Goal: Task Accomplishment & Management: Complete application form

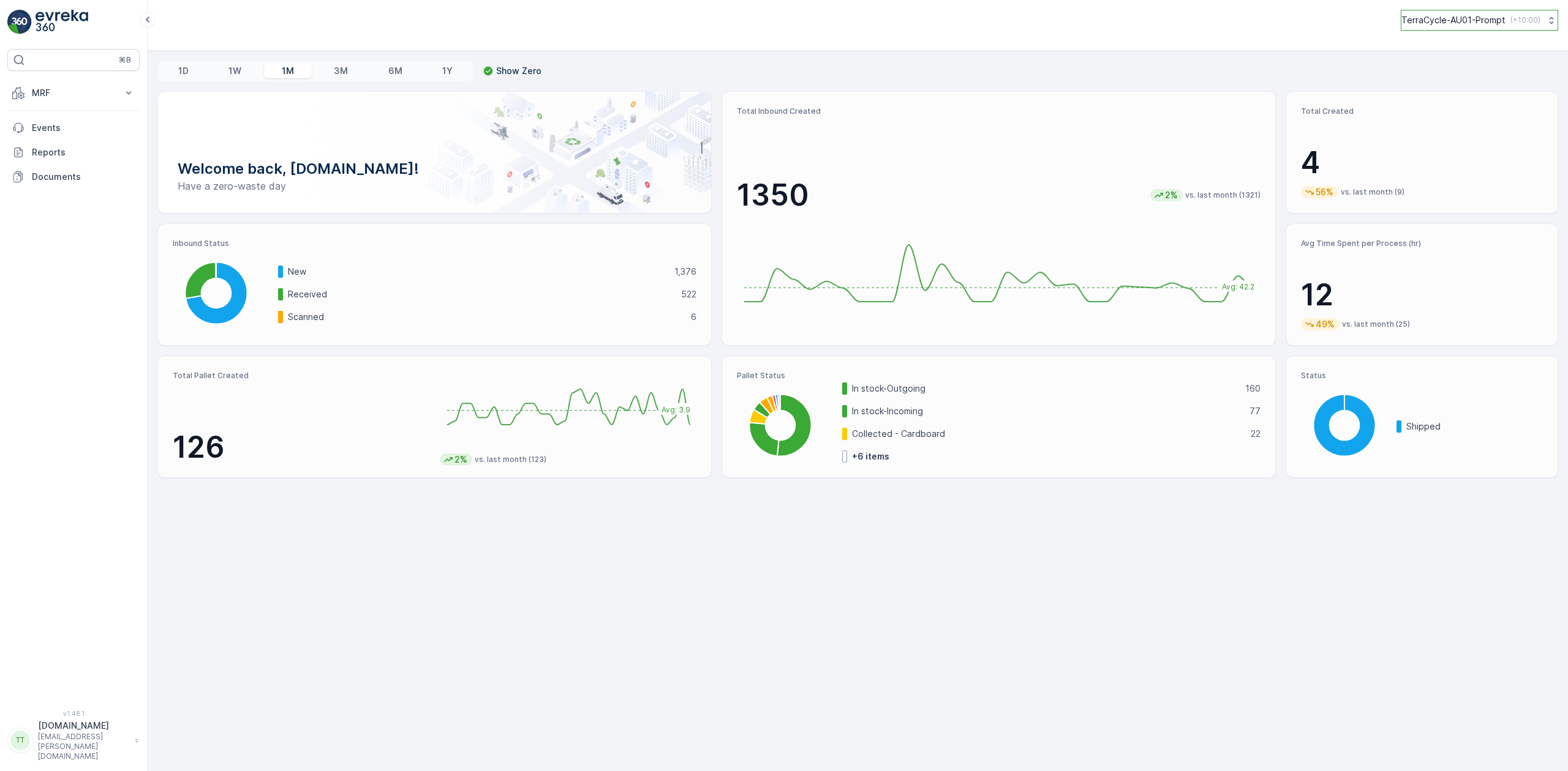
click at [1472, 13] on button "TerraCycle-AU01-Prompt ( +10:00 )" at bounding box center [1478, 20] width 157 height 21
type input "sendab"
click at [1446, 79] on span "Terracycle-AU04 - Sendable" at bounding box center [1486, 74] width 153 height 13
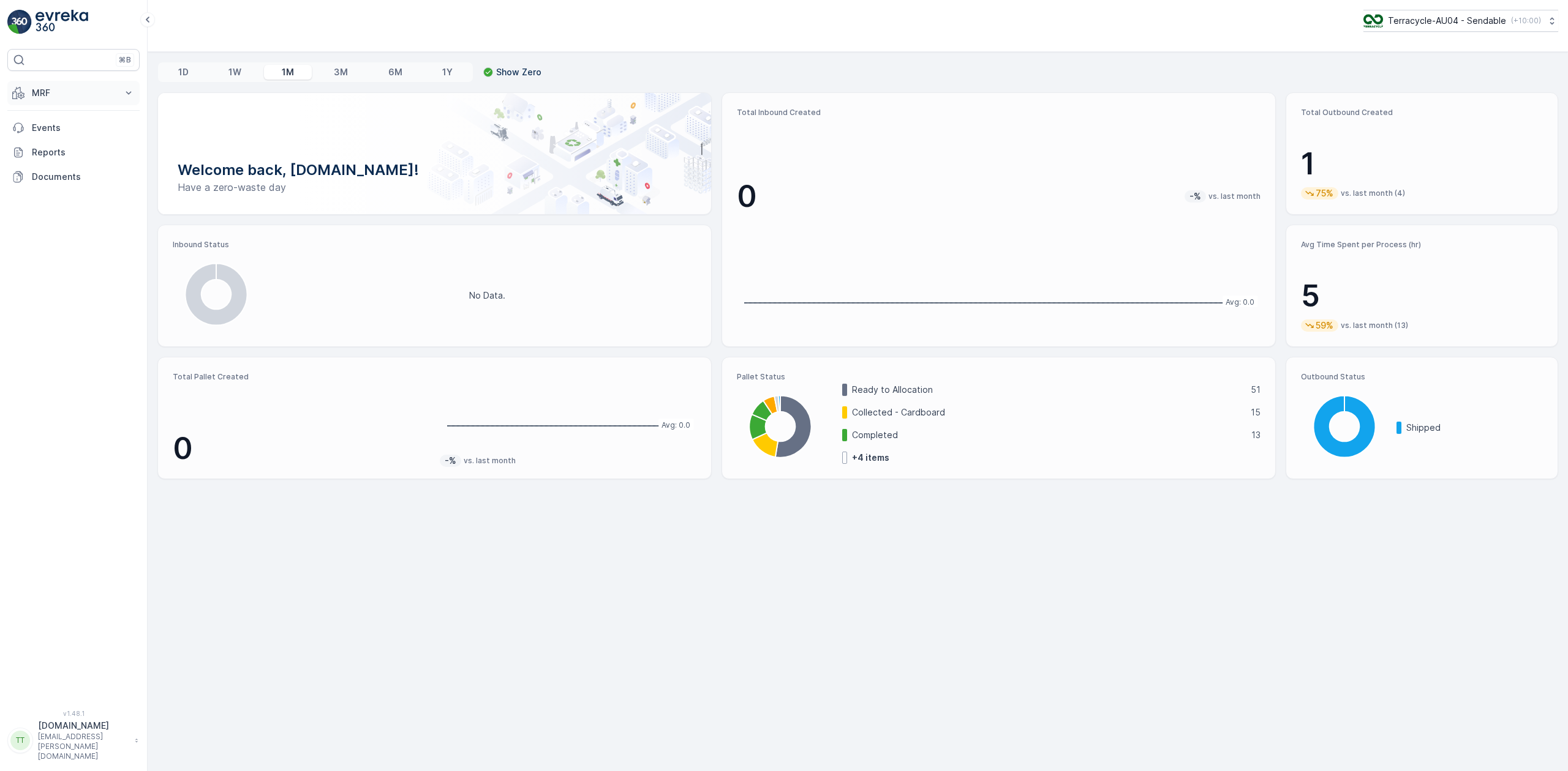
click at [77, 98] on p "MRF" at bounding box center [73, 93] width 83 height 13
click at [59, 152] on link "Pallet" at bounding box center [82, 148] width 113 height 17
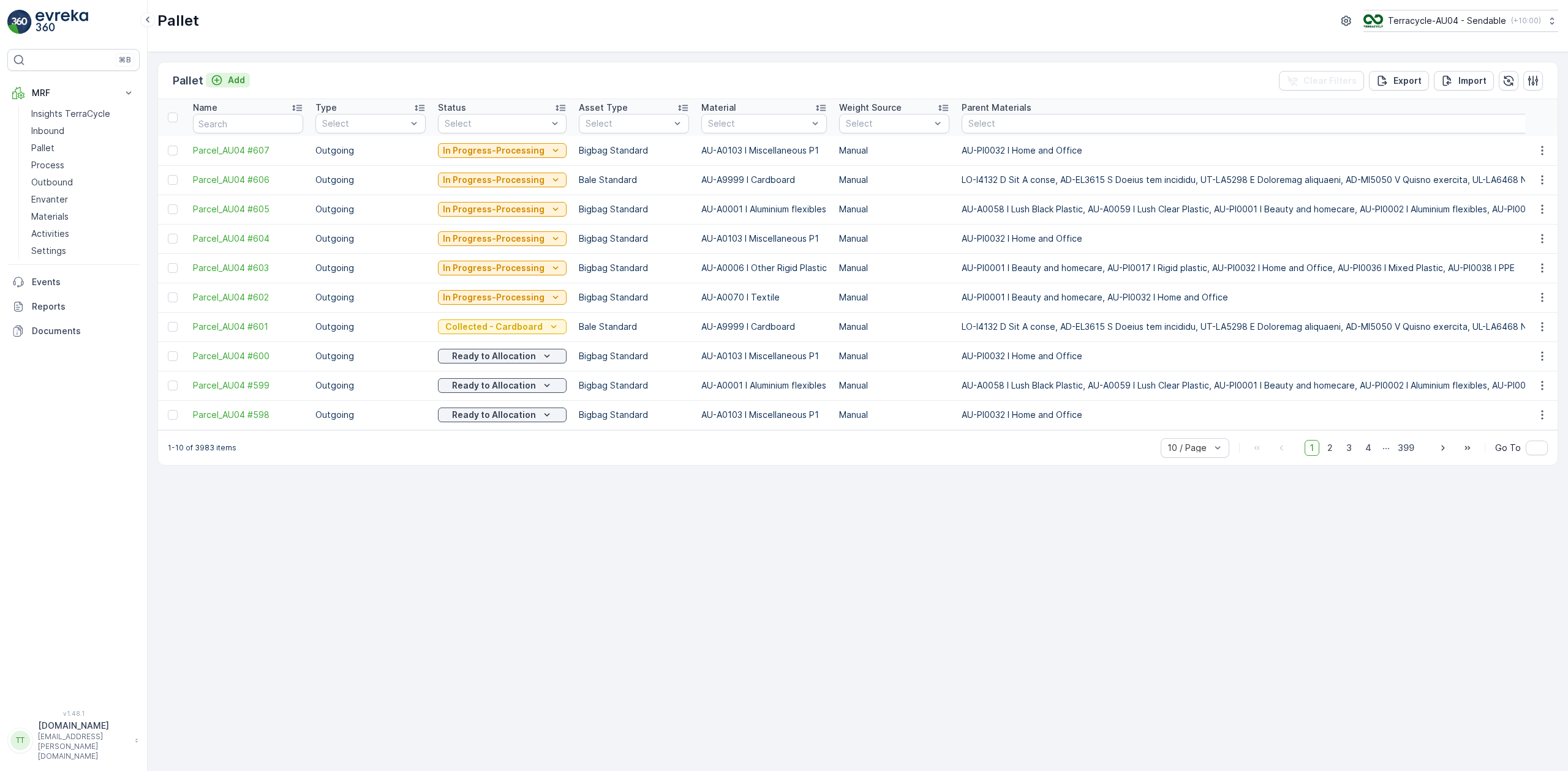
click at [228, 83] on p "Add" at bounding box center [236, 80] width 17 height 13
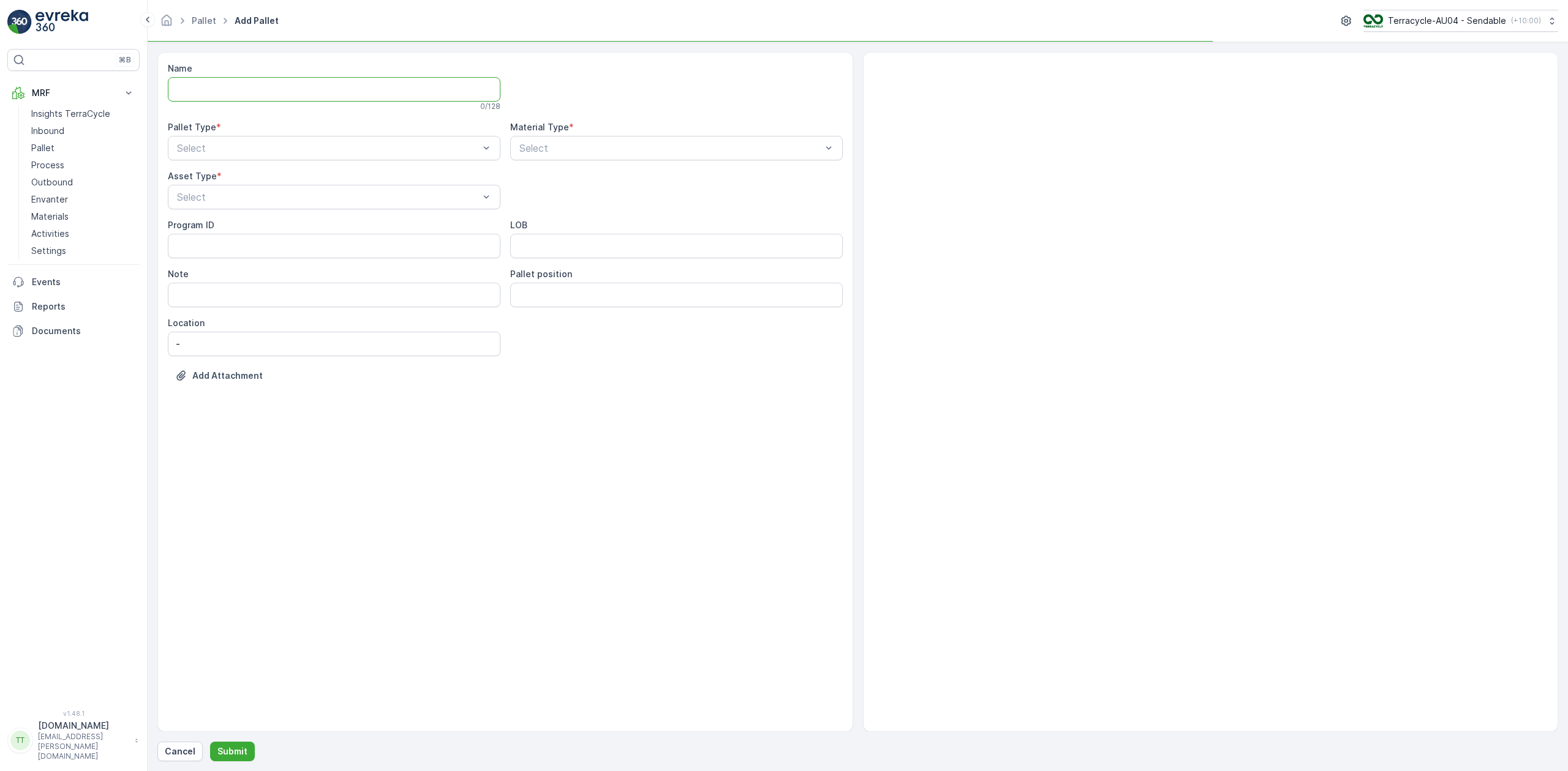
click at [228, 83] on input "Name" at bounding box center [334, 89] width 332 height 24
type input "[PERSON_NAME] [DATE] Pallet 1"
click at [590, 148] on div at bounding box center [670, 150] width 305 height 11
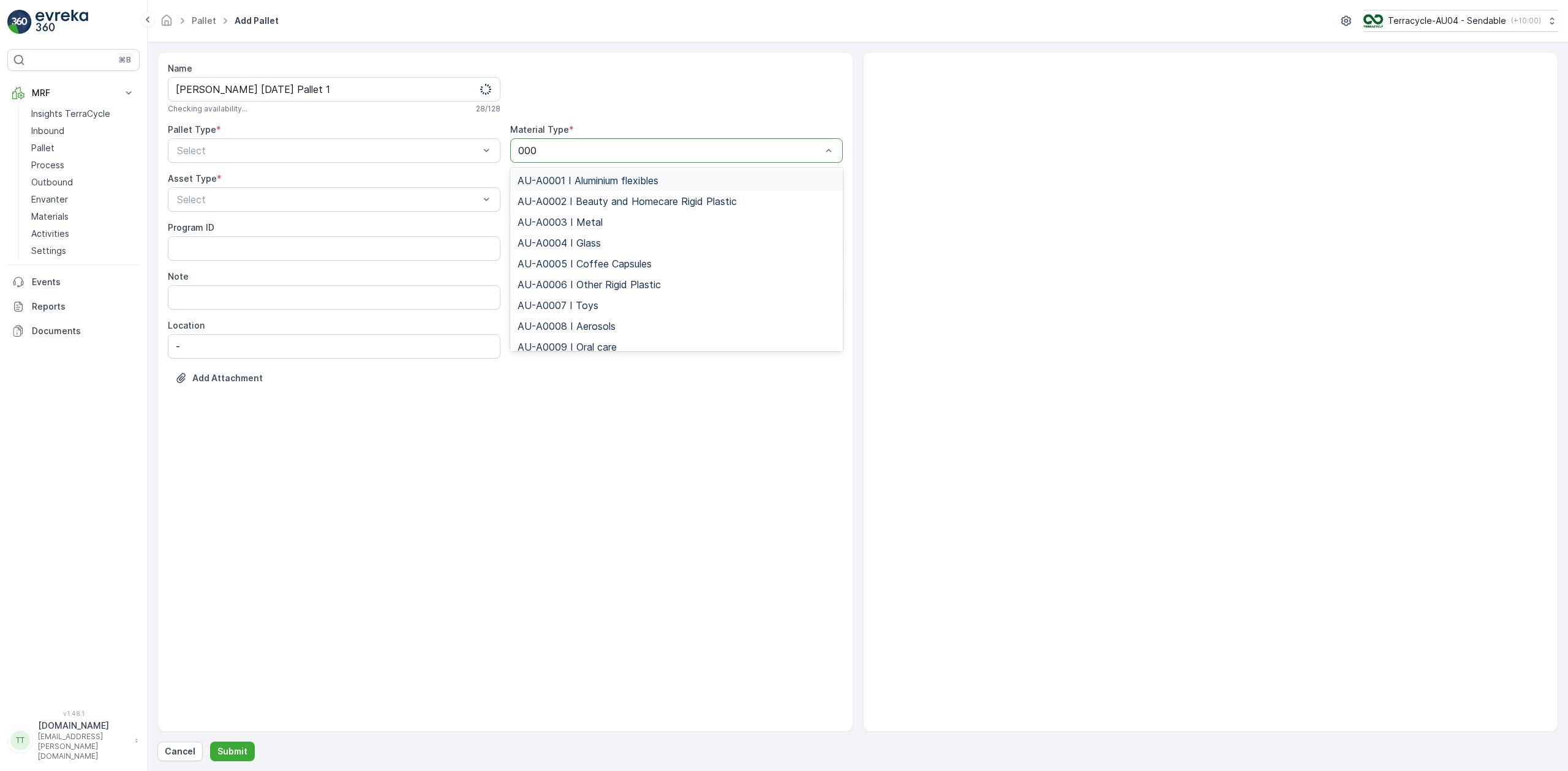
type input "0001"
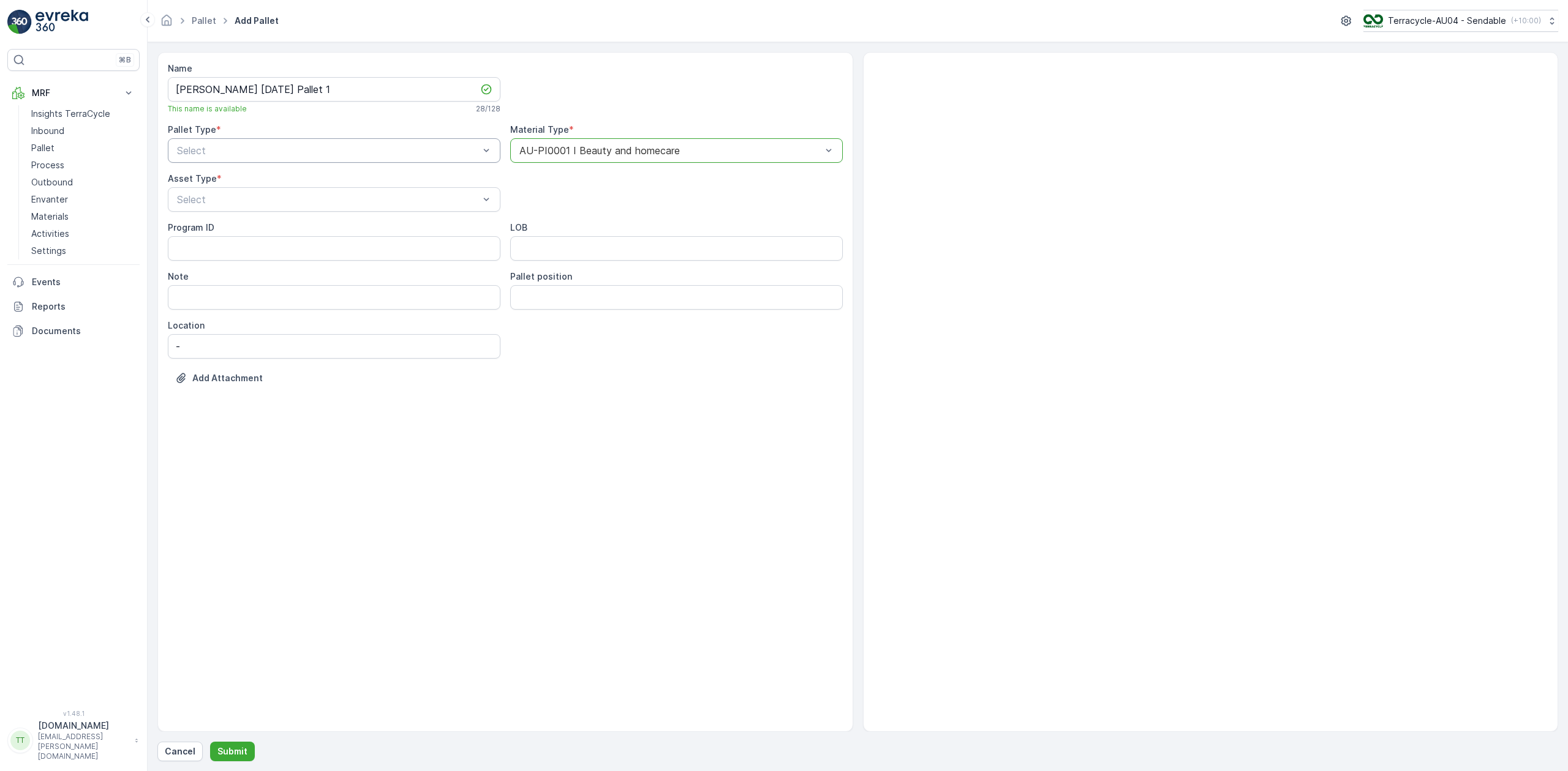
click at [185, 148] on div at bounding box center [327, 150] width 305 height 11
click at [218, 194] on div "Outgoing" at bounding box center [334, 201] width 332 height 21
click at [219, 149] on div at bounding box center [327, 150] width 305 height 11
click at [217, 177] on span "Incoming" at bounding box center [196, 180] width 41 height 11
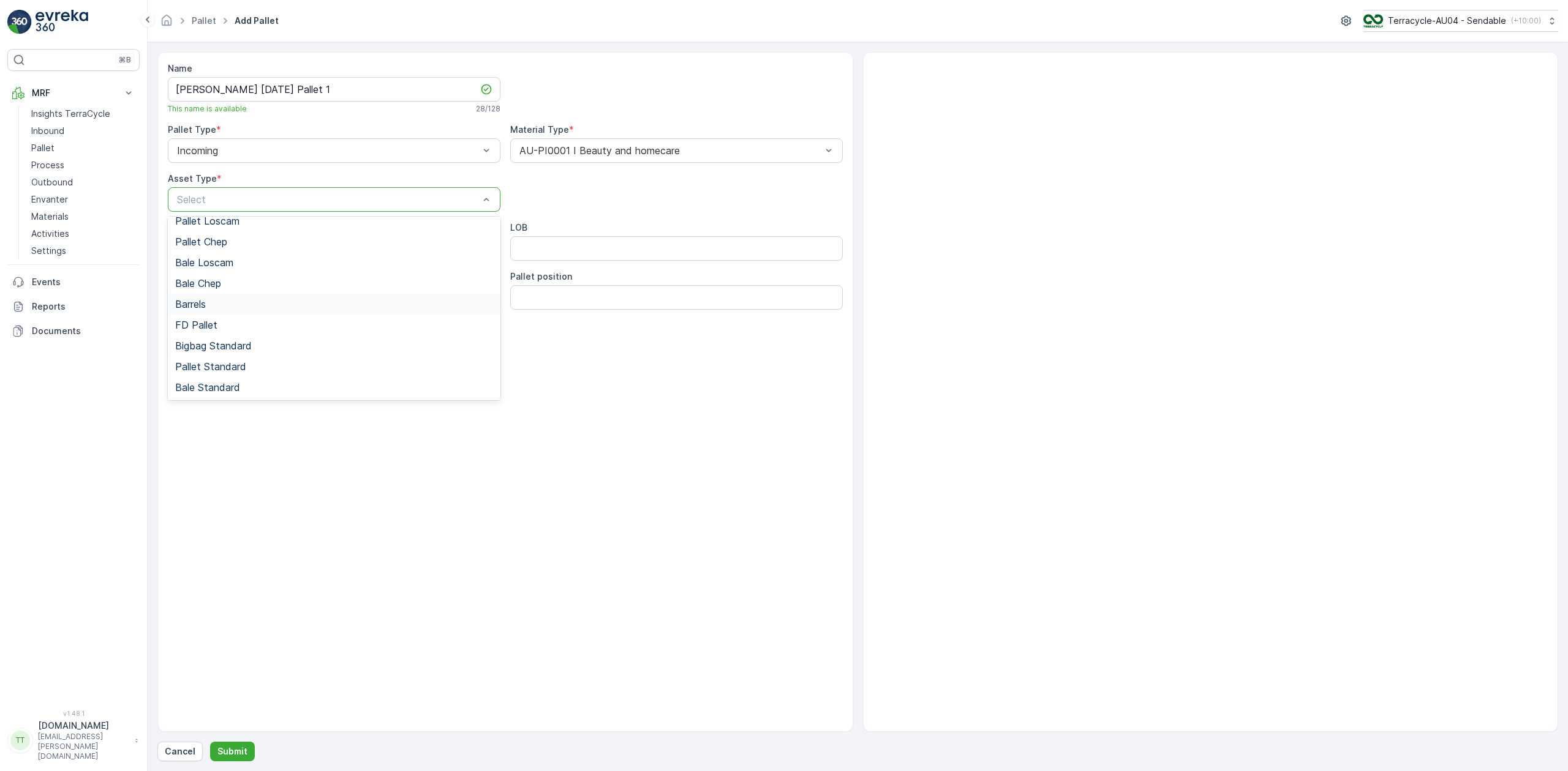
click at [222, 314] on div "Barrels" at bounding box center [334, 304] width 332 height 21
click at [227, 211] on div "Barrels" at bounding box center [334, 199] width 332 height 24
click at [223, 319] on div "FD Pallet" at bounding box center [334, 325] width 332 height 21
click at [225, 250] on ID "Program ID" at bounding box center [334, 248] width 332 height 24
type ID "1252"
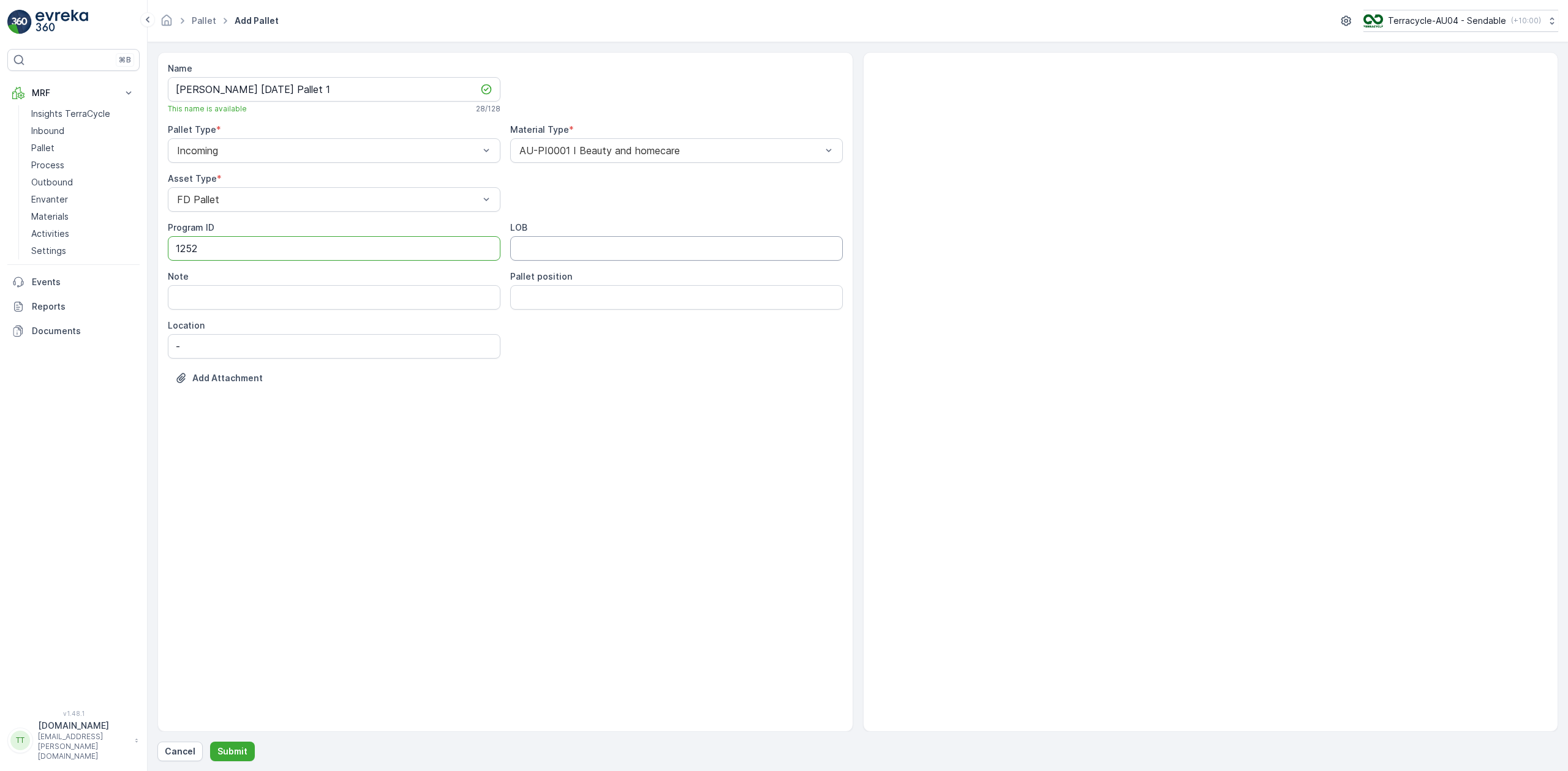
drag, startPoint x: 527, startPoint y: 245, endPoint x: 533, endPoint y: 250, distance: 7.8
click at [527, 245] on input "LOB" at bounding box center [677, 248] width 332 height 24
type input "FD"
click at [640, 286] on position "Pallet position" at bounding box center [677, 297] width 332 height 24
click at [440, 426] on div "Name [PERSON_NAME] [DATE] Pallet 1 This name is available 28 / 128 Pallet Type …" at bounding box center [504, 392] width 696 height 680
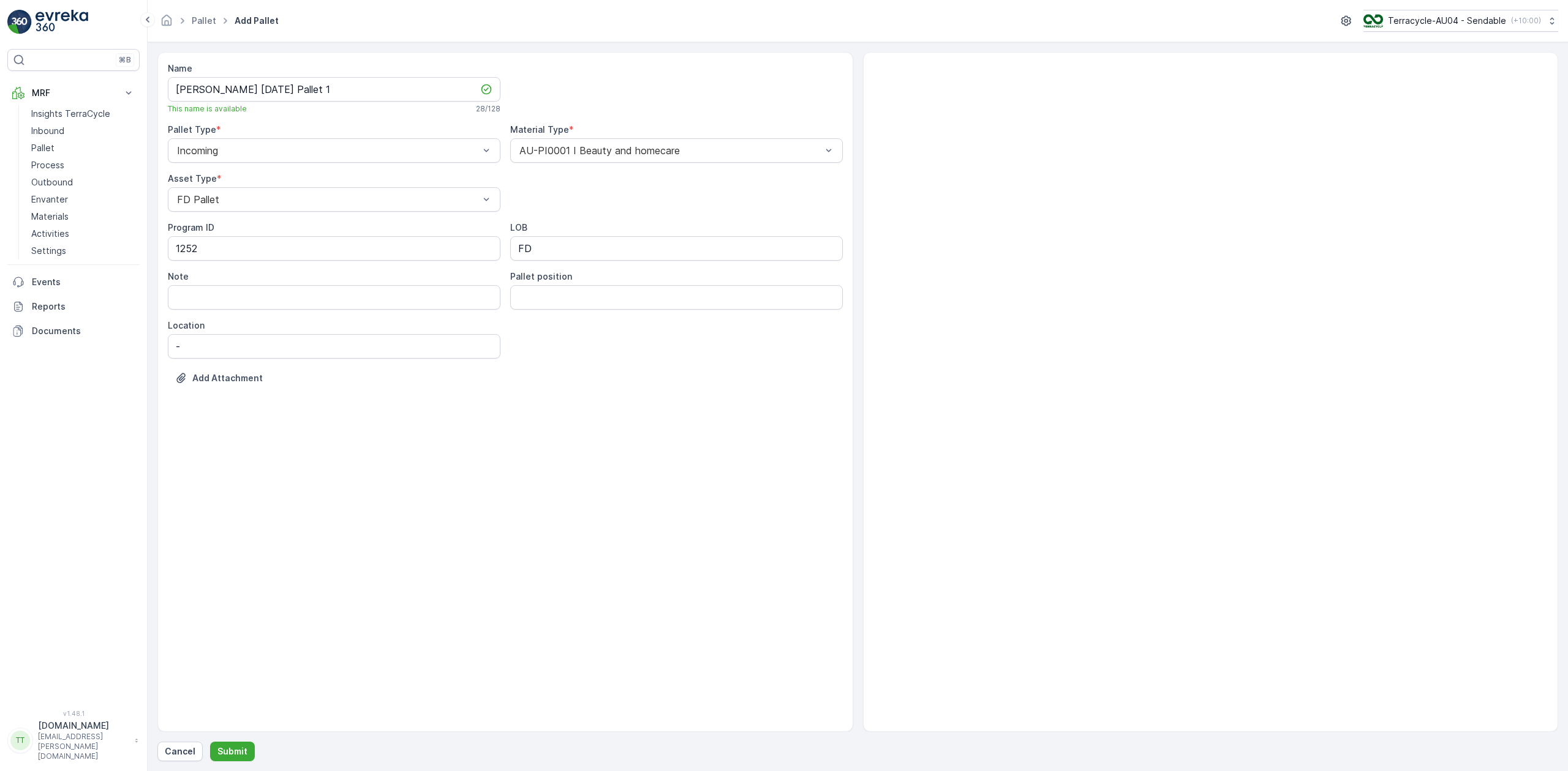
click at [238, 739] on div "Name [PERSON_NAME] [DATE] Pallet 1 This name is available 28 / 128 Pallet Type …" at bounding box center [857, 406] width 1400 height 709
click at [236, 748] on p "Submit" at bounding box center [233, 752] width 30 height 13
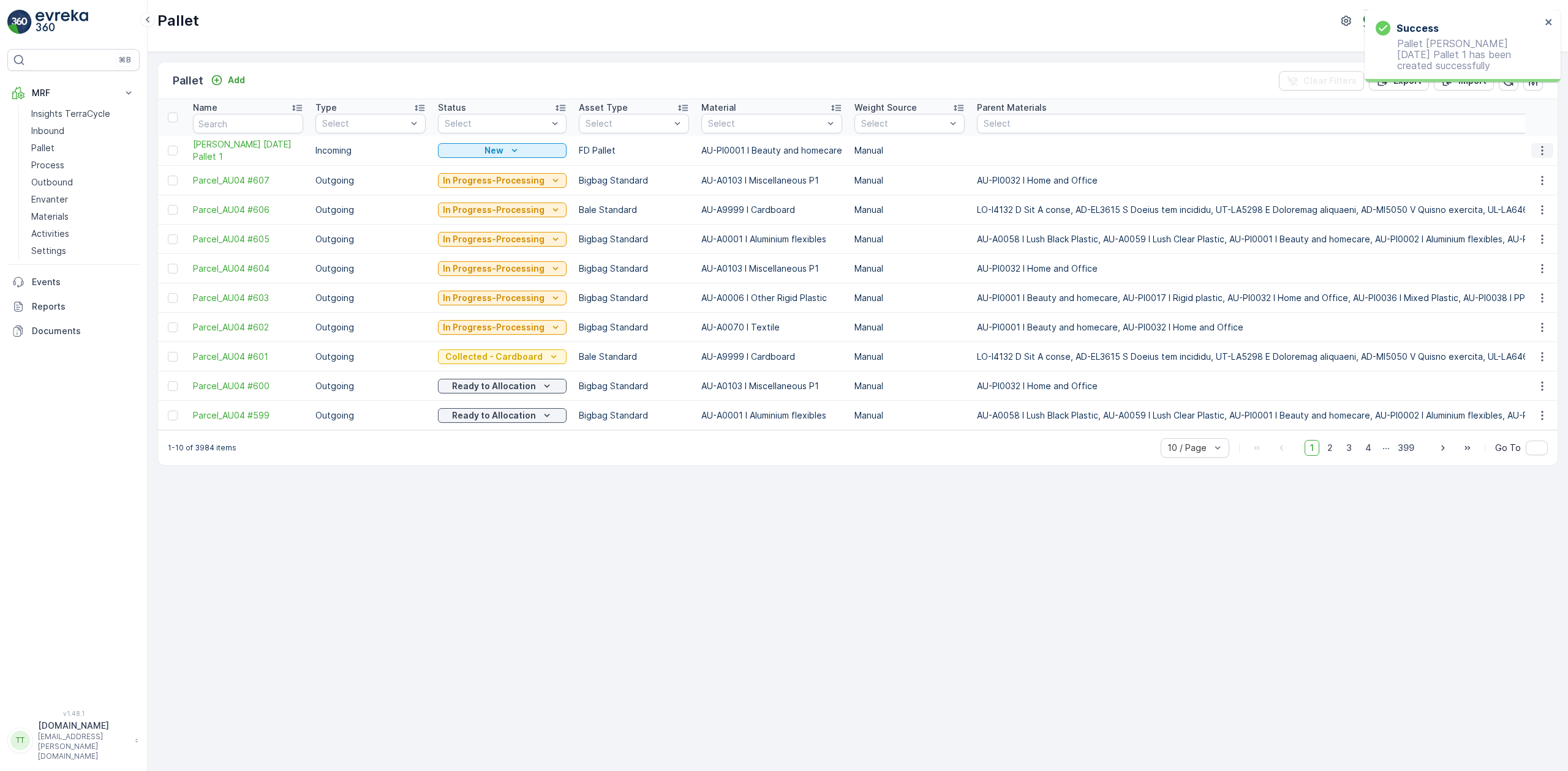
click at [1543, 147] on icon "button" at bounding box center [1542, 150] width 13 height 13
click at [1497, 209] on span "Duplicate Pallet" at bounding box center [1524, 204] width 65 height 13
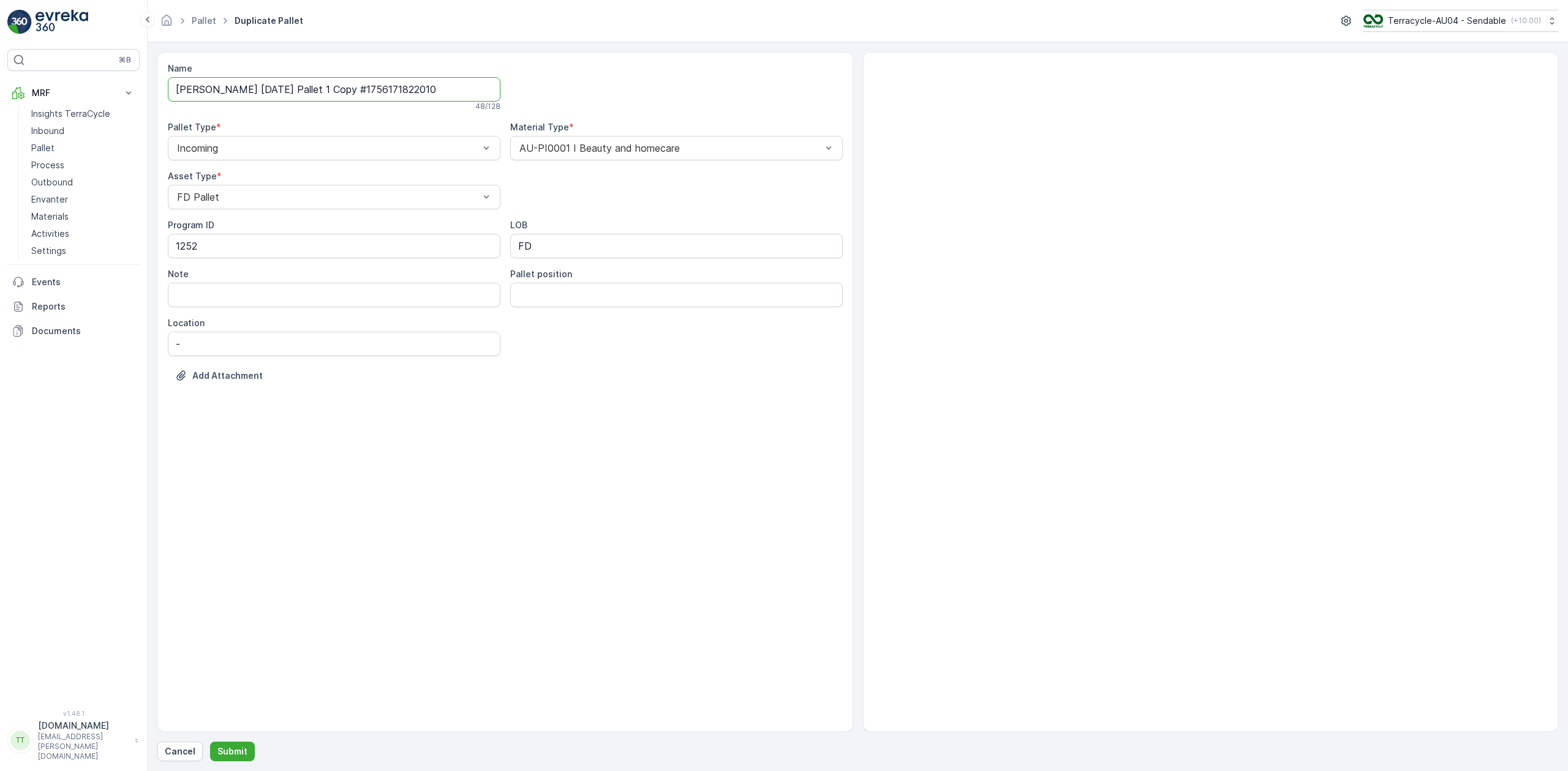
drag, startPoint x: 311, startPoint y: 91, endPoint x: 532, endPoint y: 78, distance: 221.4
click at [530, 79] on div "Name [PERSON_NAME] [DATE] Pallet 1 Copy #1756171822010 48 / 128 Pallet Type * I…" at bounding box center [505, 231] width 675 height 338
type input "[PERSON_NAME] [DATE] Pallet 2"
click at [241, 753] on p "Submit" at bounding box center [233, 752] width 30 height 13
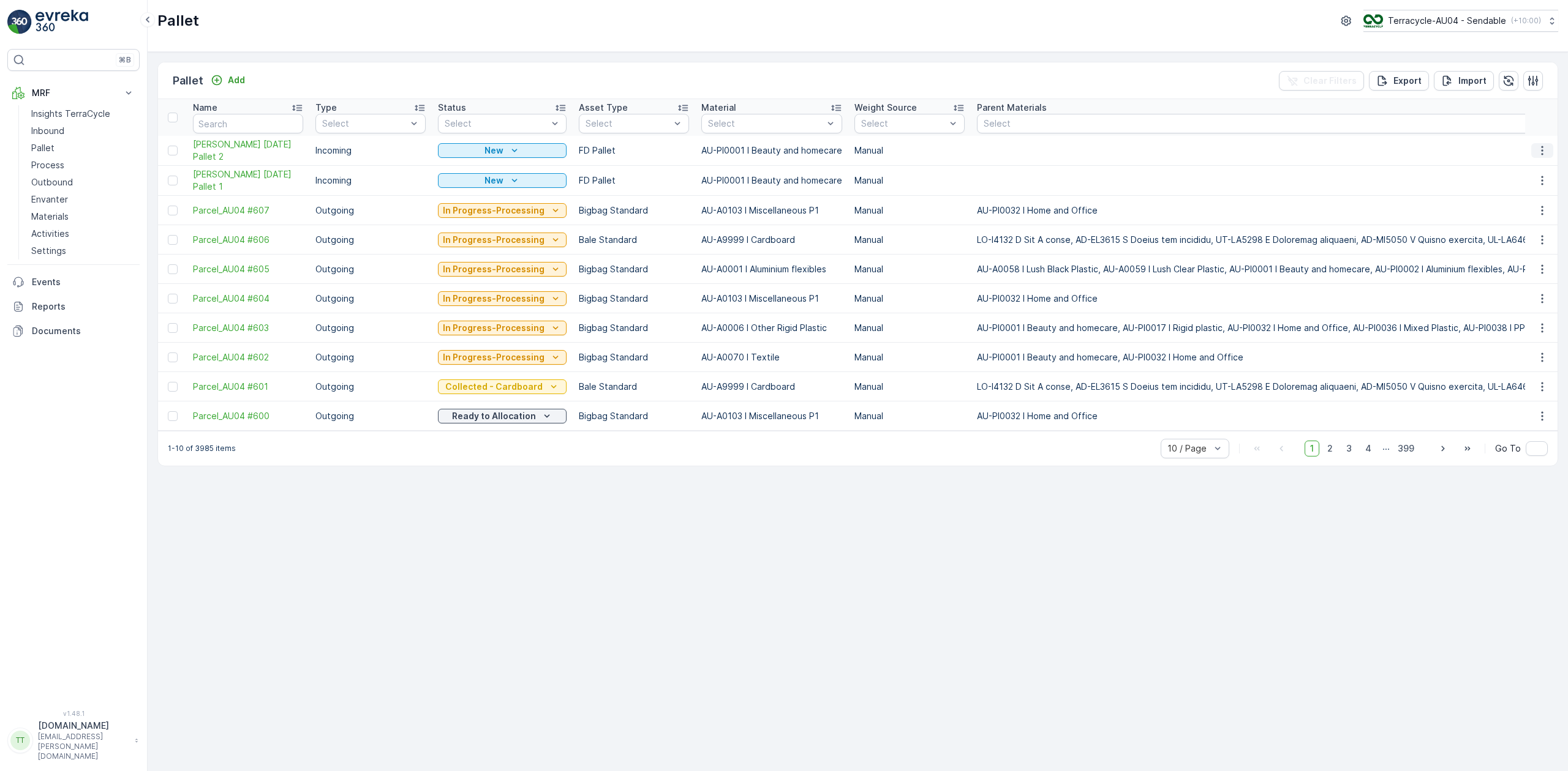
click at [1539, 150] on icon "button" at bounding box center [1542, 150] width 13 height 13
click at [1504, 207] on span "Duplicate Pallet" at bounding box center [1524, 204] width 65 height 13
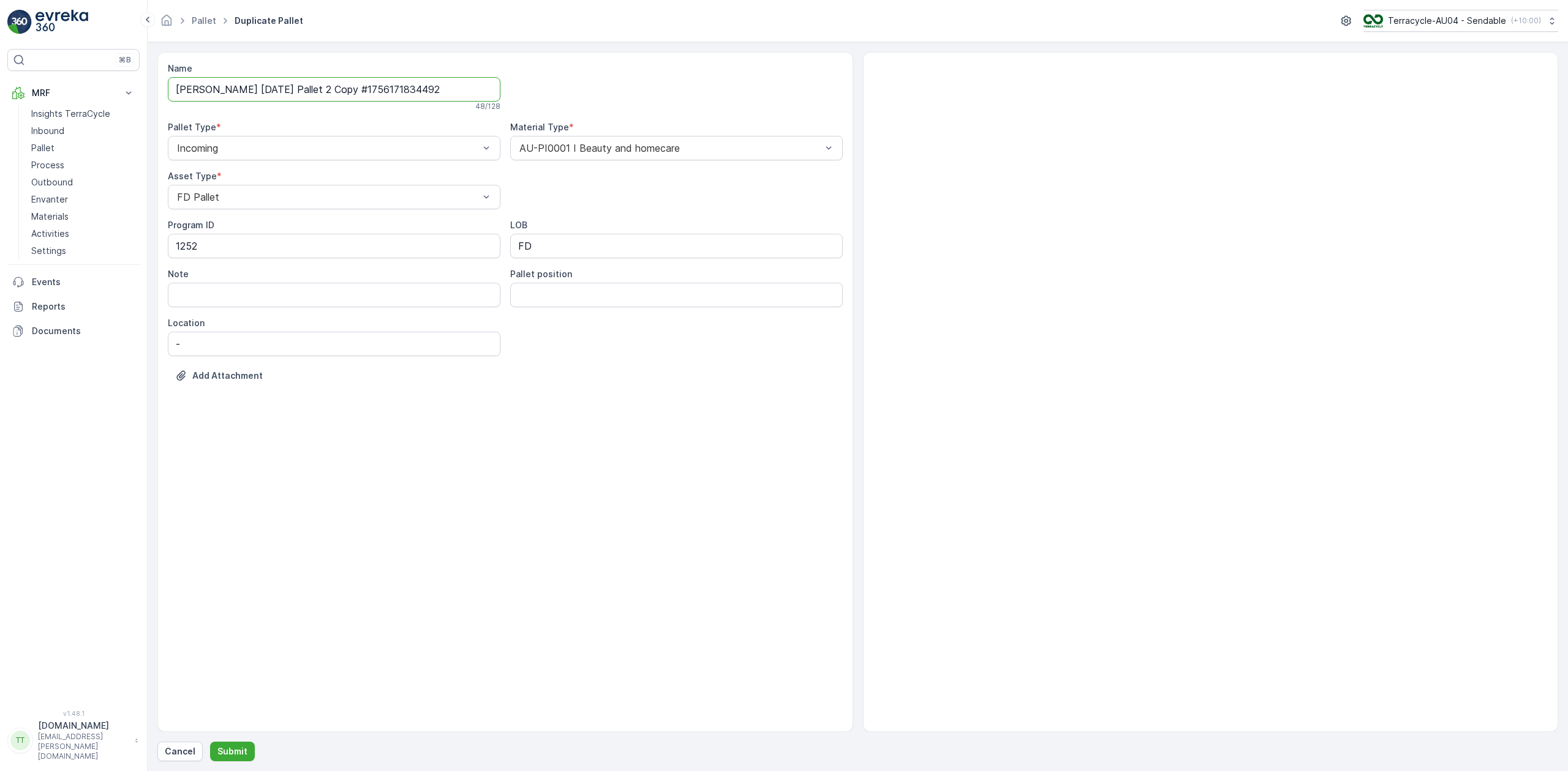
drag, startPoint x: 314, startPoint y: 91, endPoint x: 498, endPoint y: 83, distance: 184.2
click at [498, 83] on input "[PERSON_NAME] [DATE] Pallet 2 Copy #1756171834492" at bounding box center [334, 89] width 332 height 24
type input "[PERSON_NAME] [DATE] Pallet 3"
click at [238, 754] on p "Submit" at bounding box center [233, 752] width 30 height 13
